Goal: Transaction & Acquisition: Purchase product/service

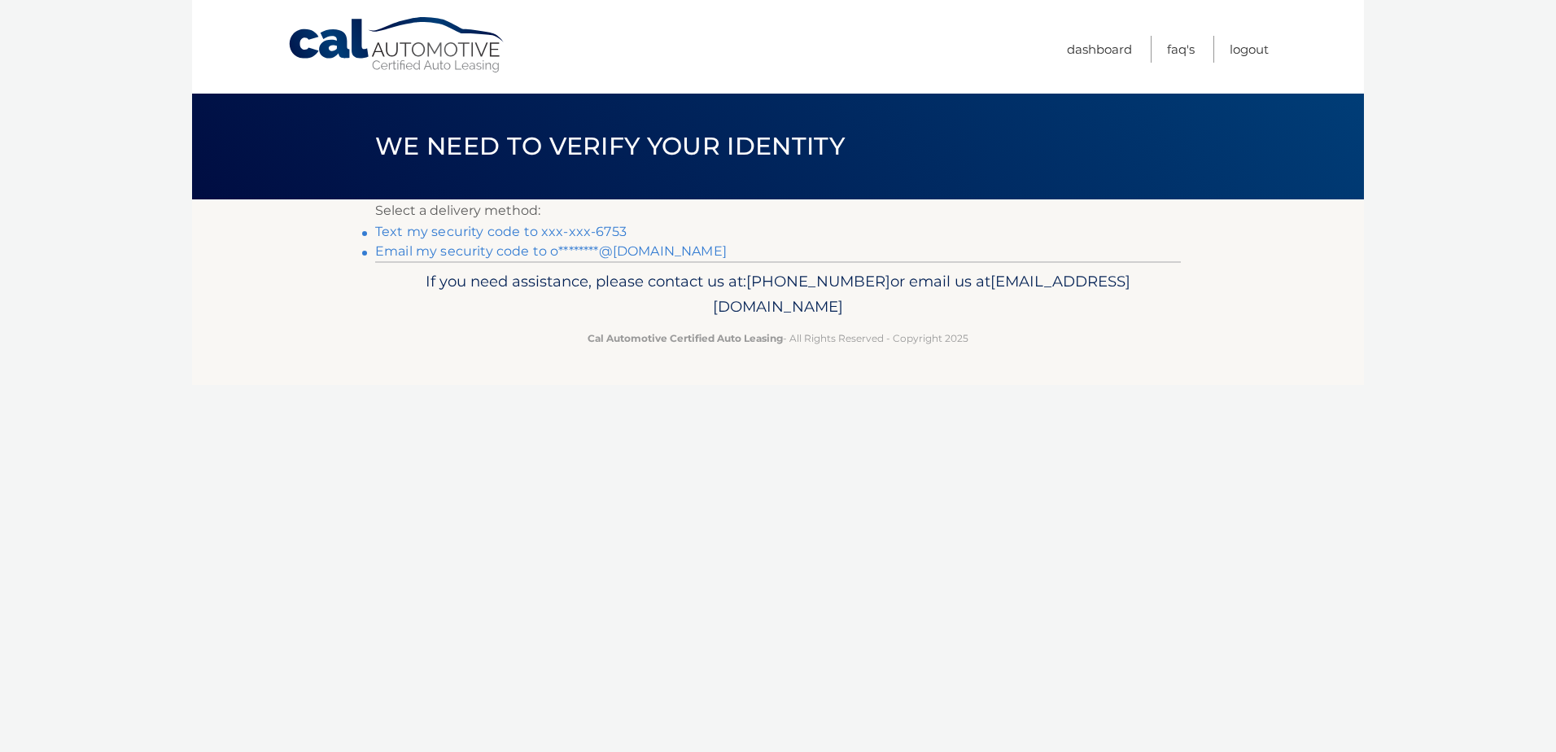
click at [487, 228] on link "Text my security code to xxx-xxx-6753" at bounding box center [500, 231] width 251 height 15
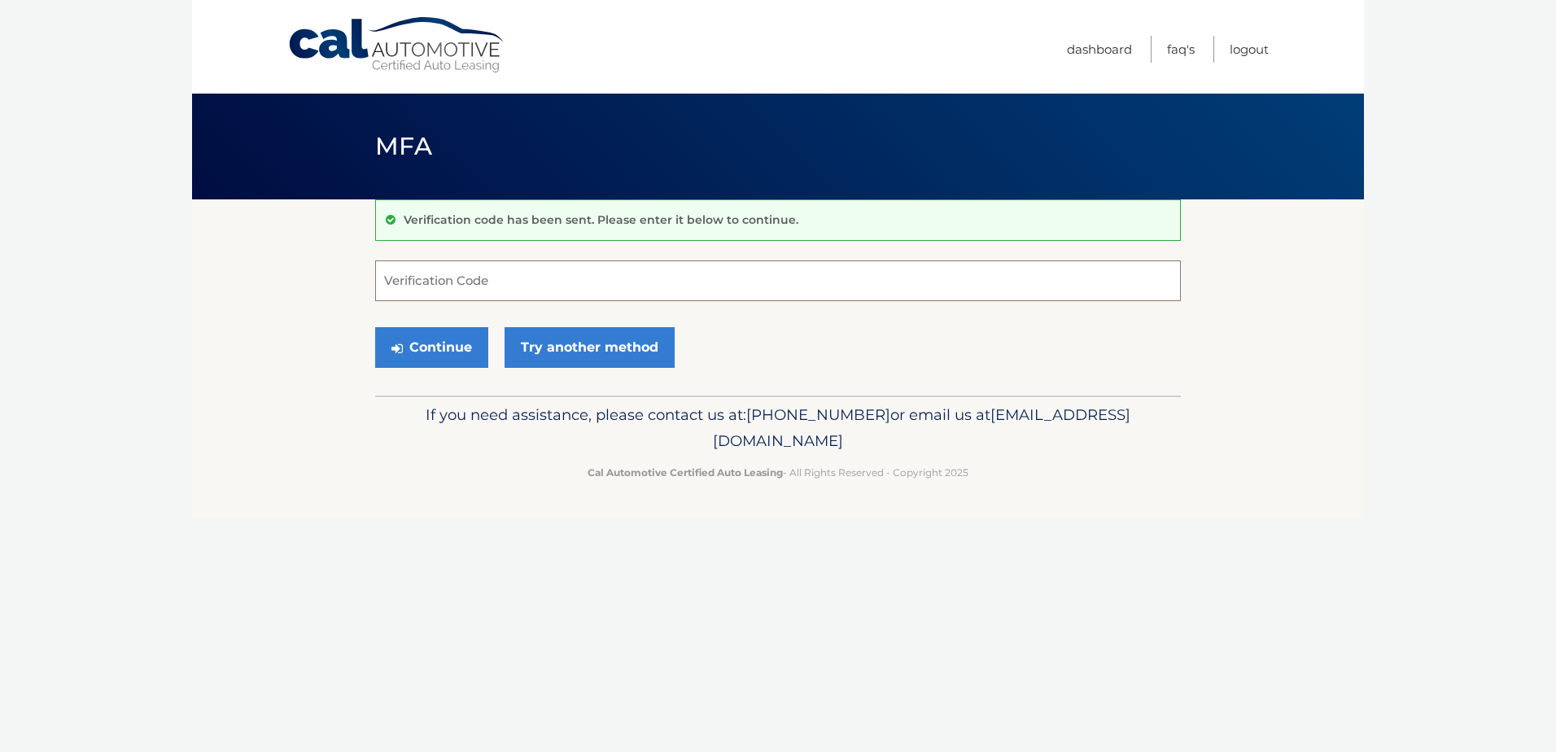
click at [441, 286] on input "Verification Code" at bounding box center [778, 280] width 806 height 41
type input "815637"
click at [443, 342] on button "Continue" at bounding box center [431, 347] width 113 height 41
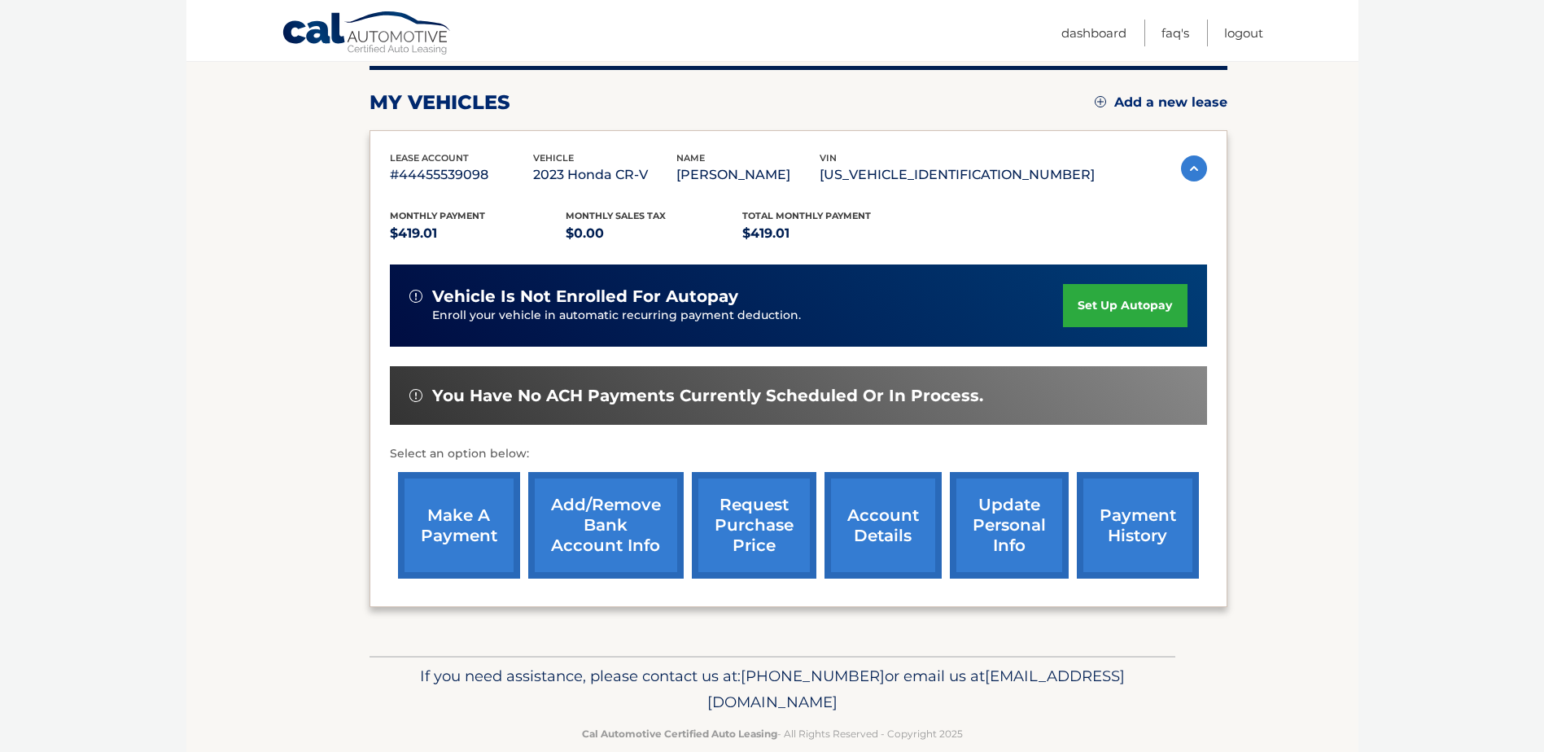
scroll to position [234, 0]
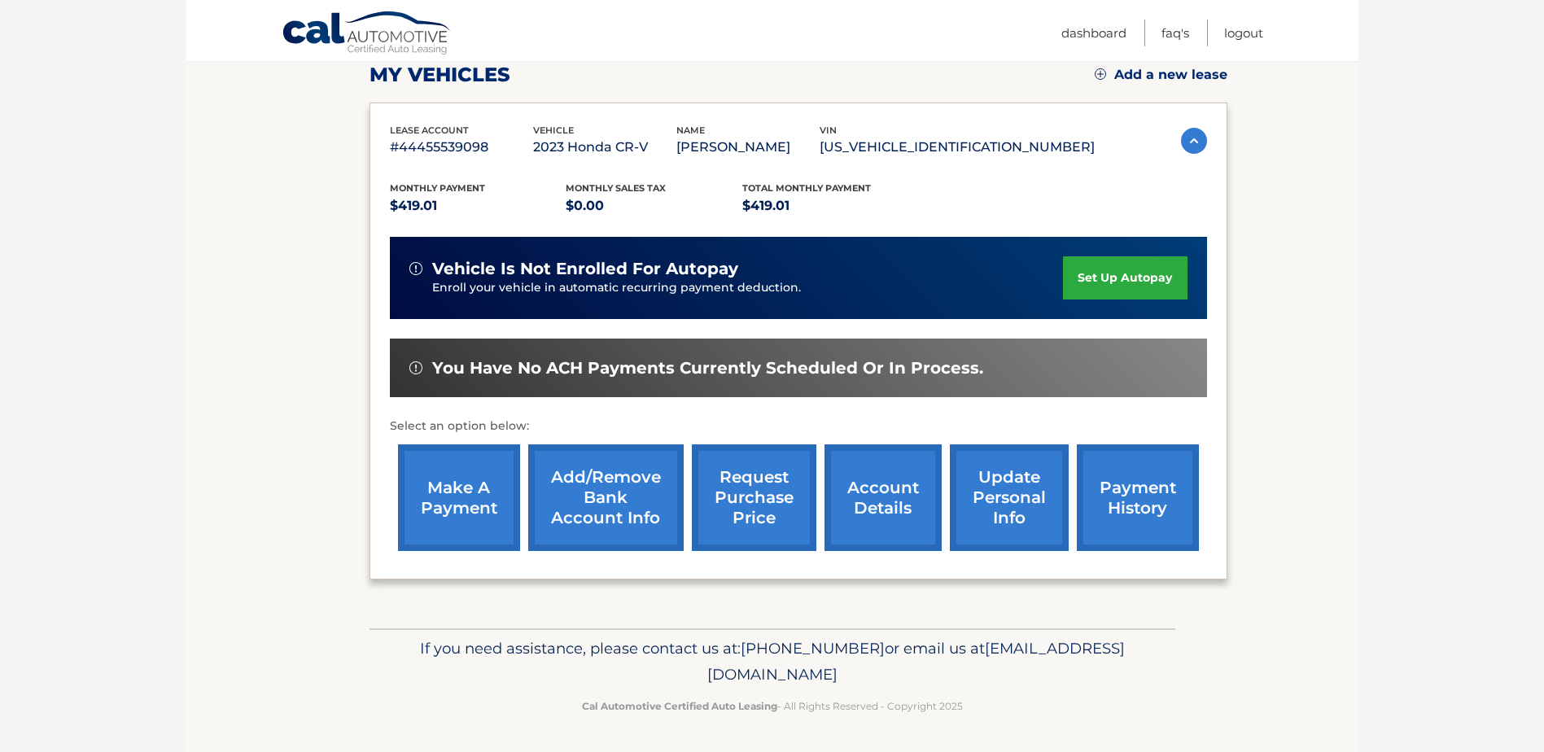
click at [450, 514] on link "make a payment" at bounding box center [459, 497] width 122 height 107
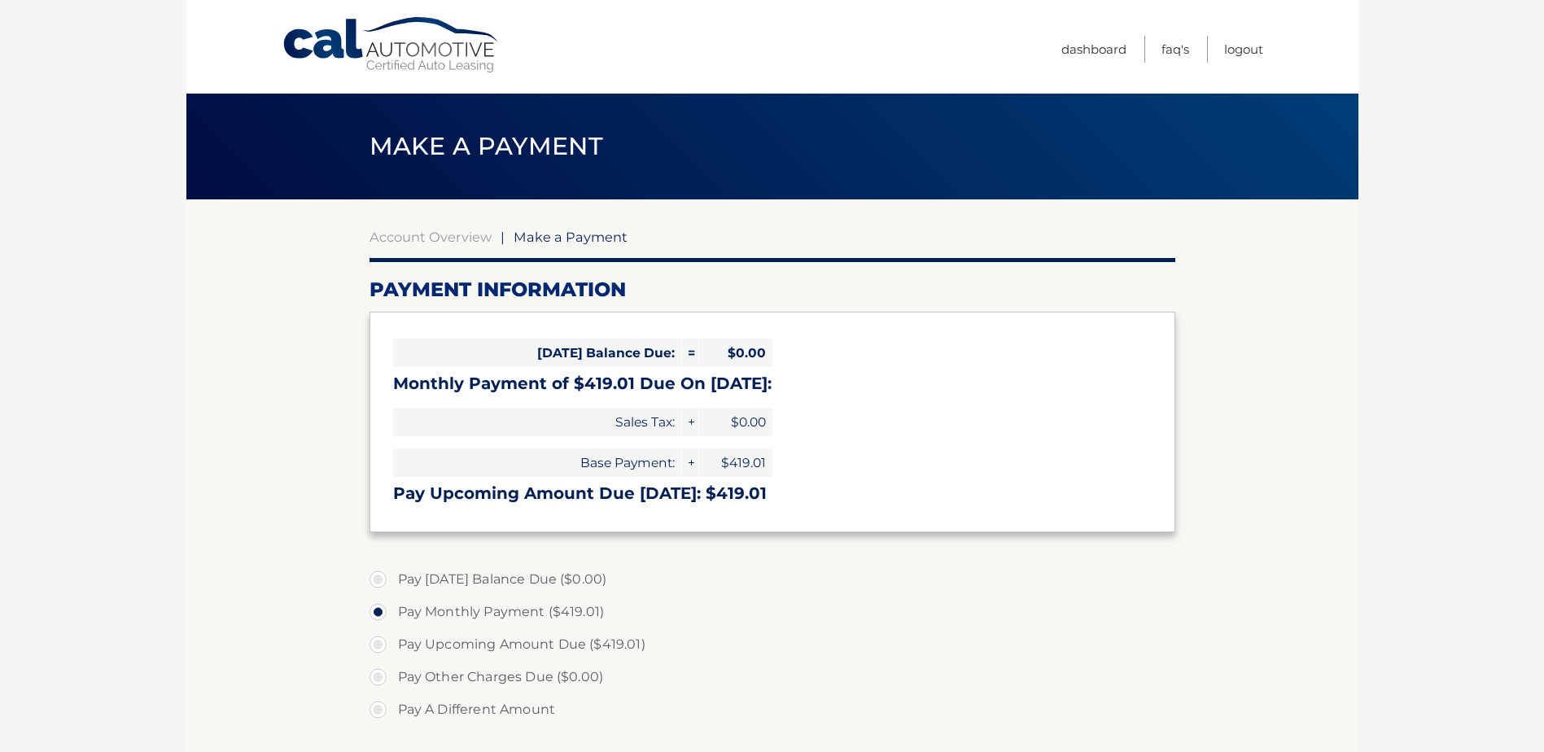
select select "OTQ1YWIxMTUtM2VkNy00MTU5LTkyMmItMDgxYzEwNWYwM2Ri"
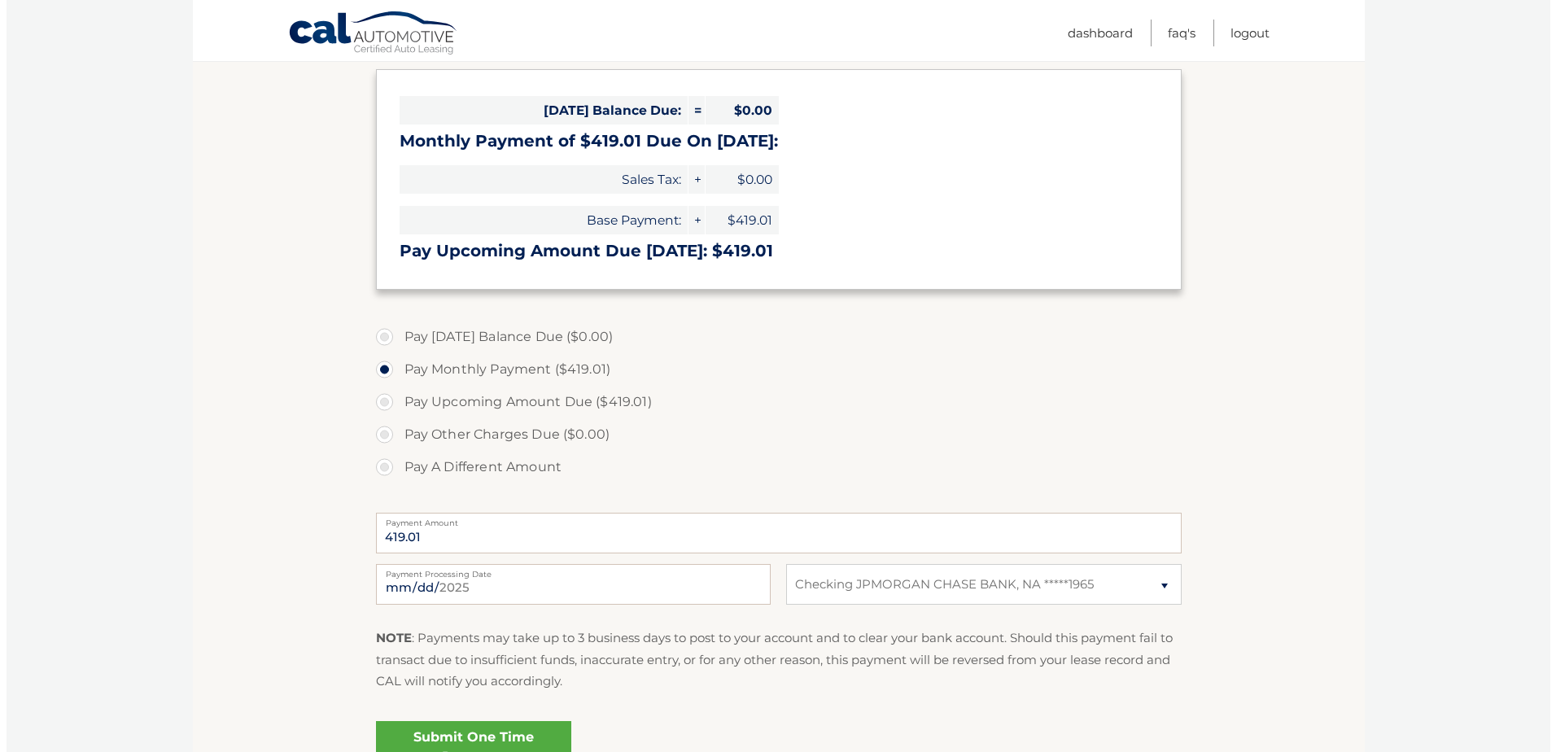
scroll to position [325, 0]
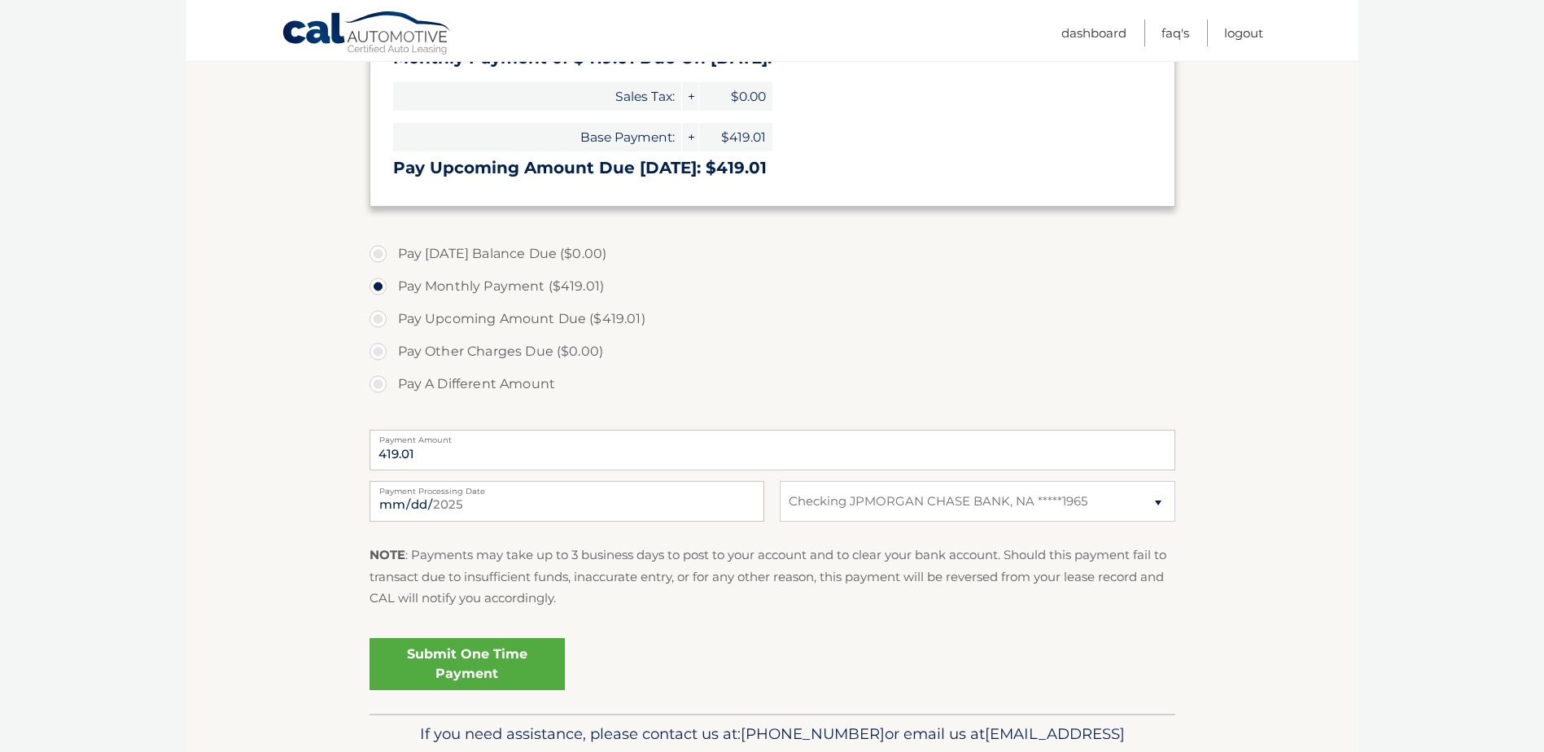
click at [482, 671] on link "Submit One Time Payment" at bounding box center [466, 664] width 195 height 52
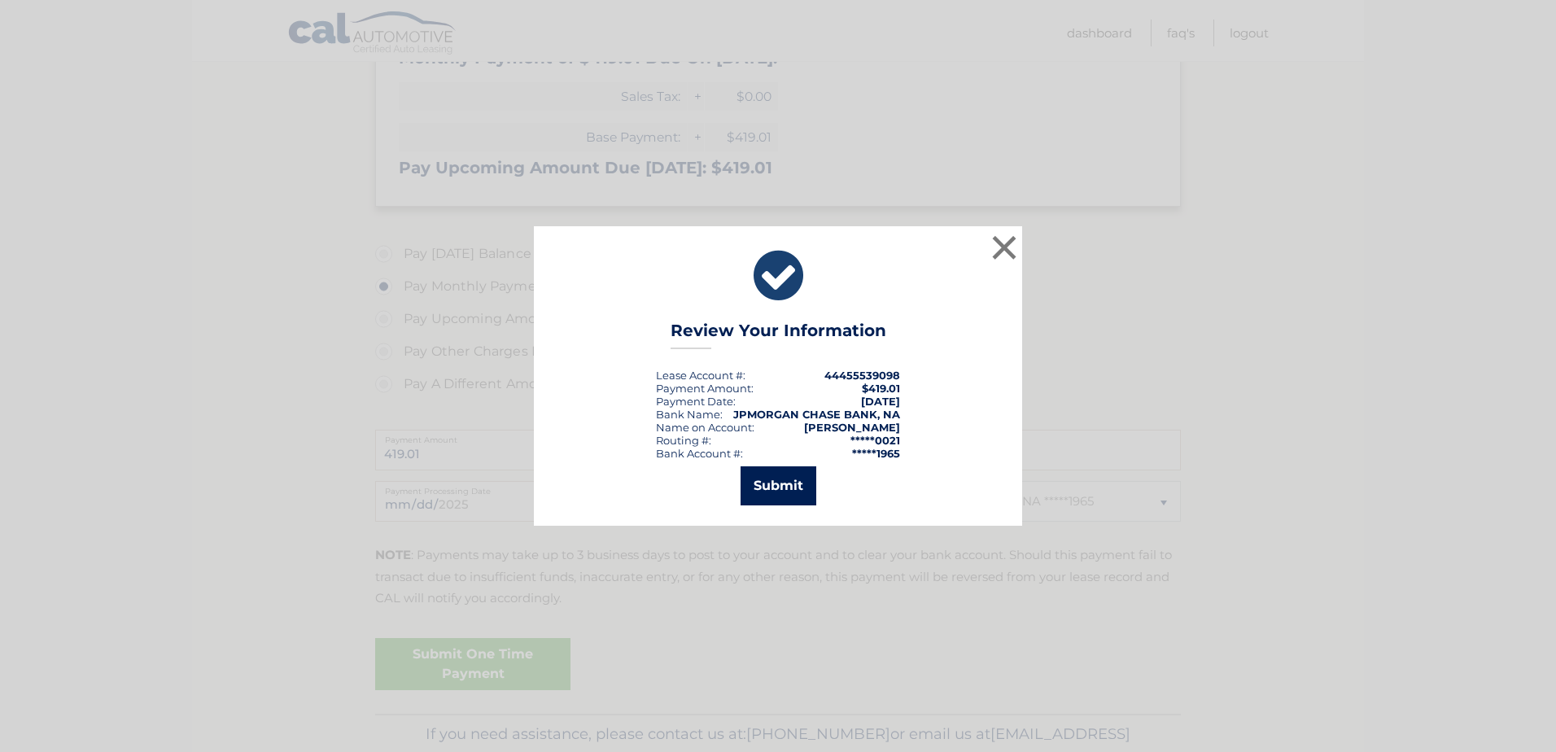
click at [780, 482] on button "Submit" at bounding box center [778, 485] width 76 height 39
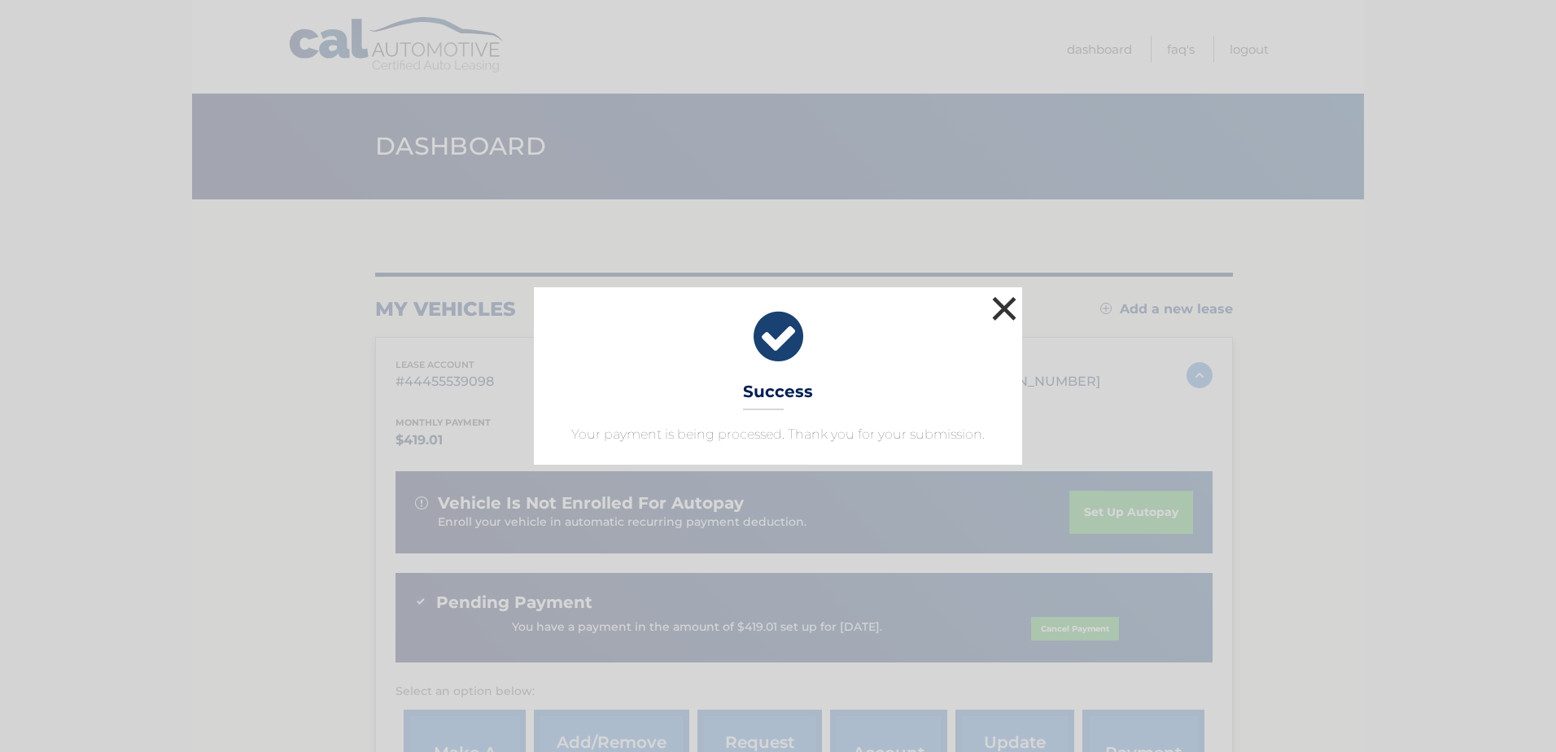
click at [999, 305] on button "×" at bounding box center [1004, 308] width 33 height 33
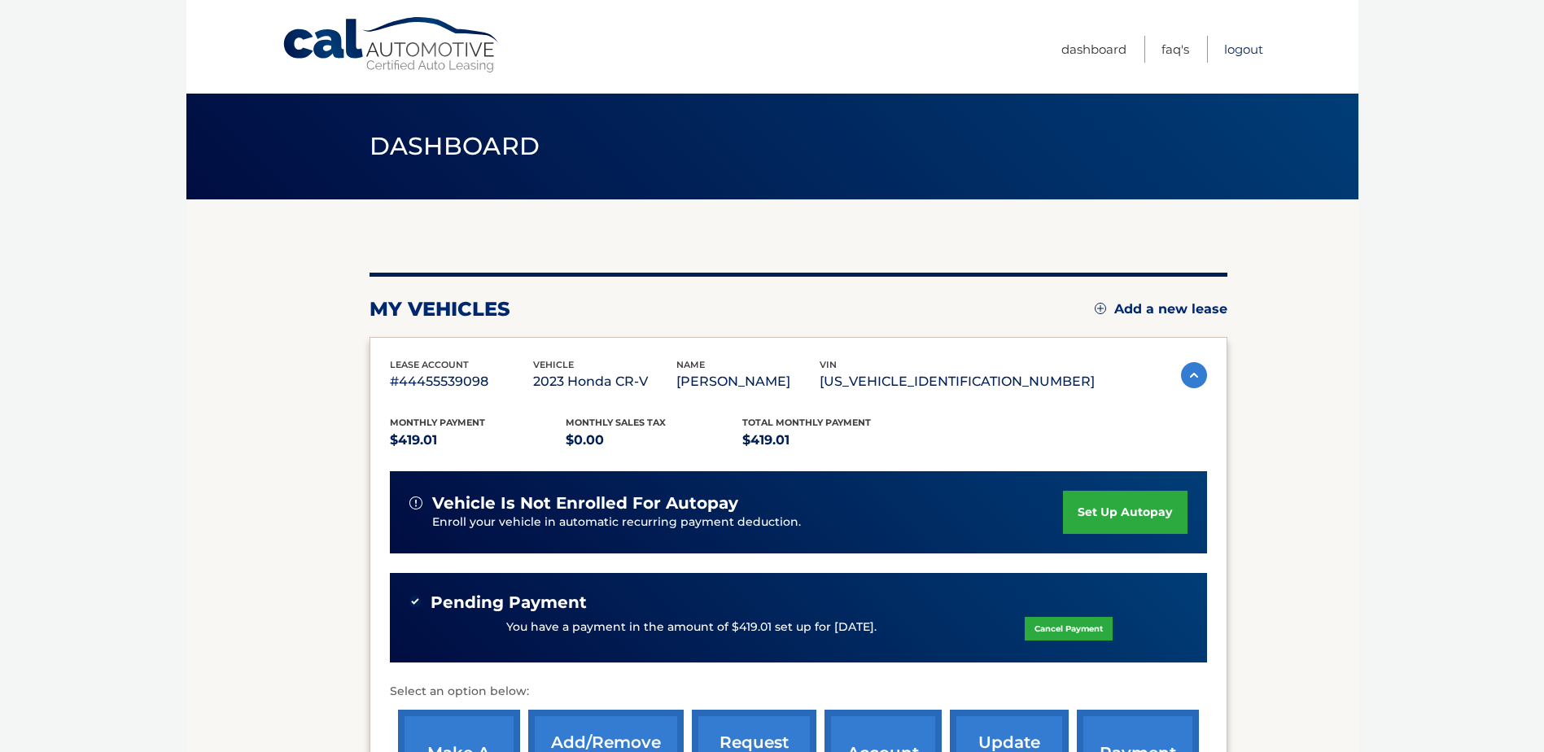
click at [1245, 46] on link "Logout" at bounding box center [1243, 49] width 39 height 27
